Goal: Task Accomplishment & Management: Use online tool/utility

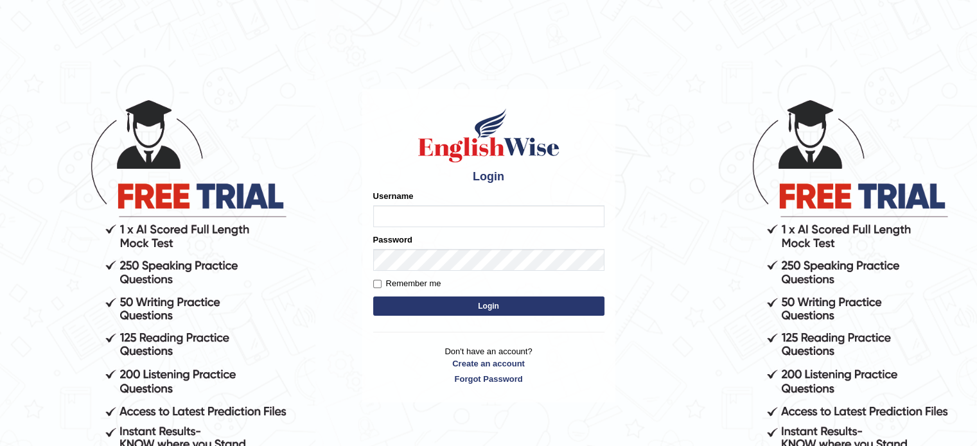
click at [443, 301] on button "Login" at bounding box center [488, 306] width 231 height 19
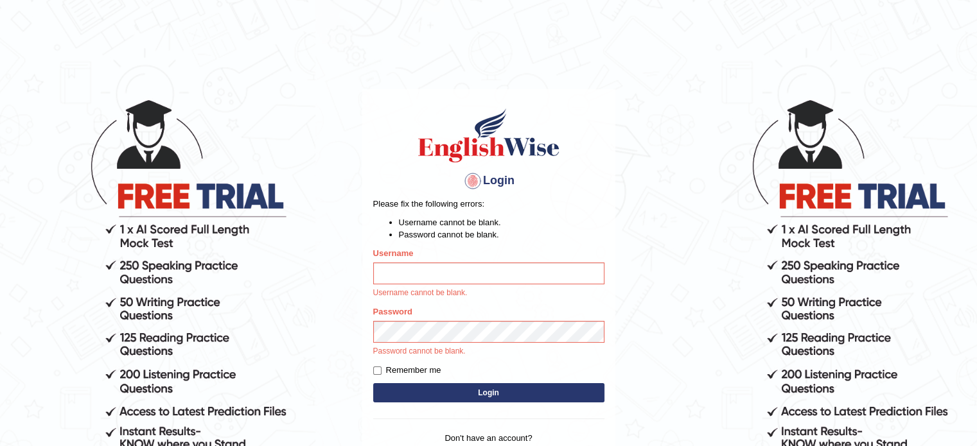
type input "SmritiLak"
click at [392, 280] on input "SmritiLak" at bounding box center [488, 274] width 231 height 22
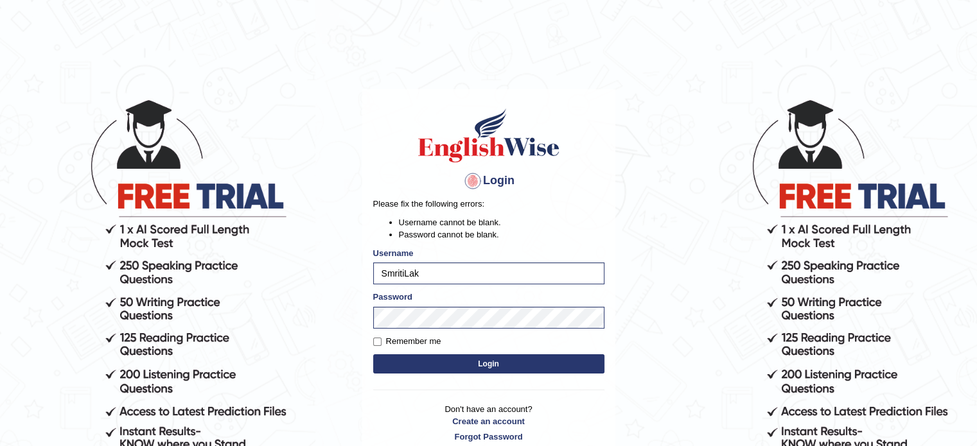
click at [401, 358] on button "Login" at bounding box center [488, 364] width 231 height 19
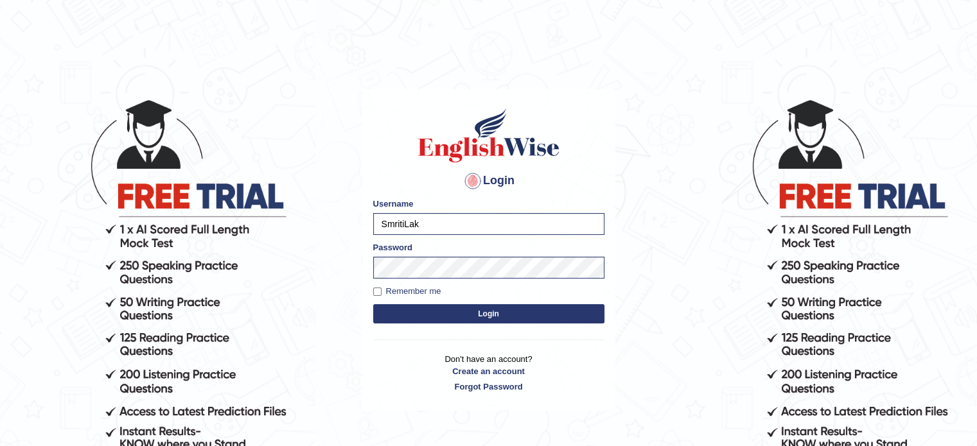
scroll to position [15, 0]
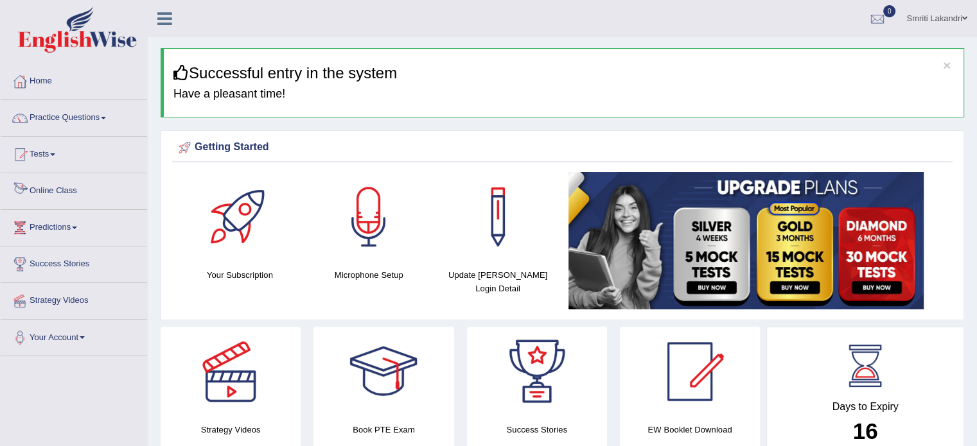
click at [54, 189] on link "Online Class" at bounding box center [74, 189] width 146 height 32
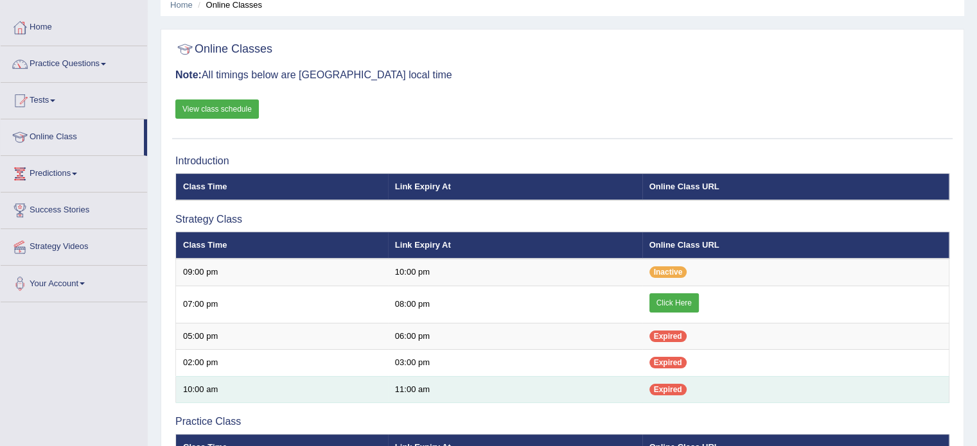
scroll to position [128, 0]
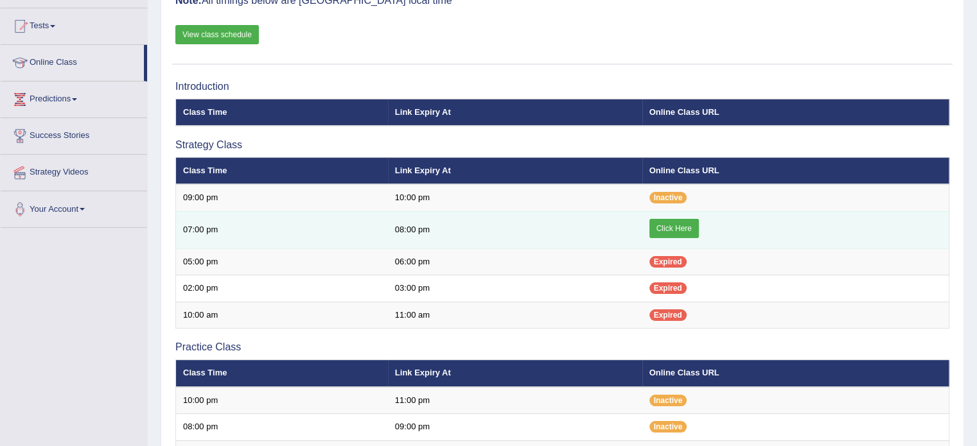
click at [661, 225] on link "Click Here" at bounding box center [673, 228] width 49 height 19
